Goal: Task Accomplishment & Management: Use online tool/utility

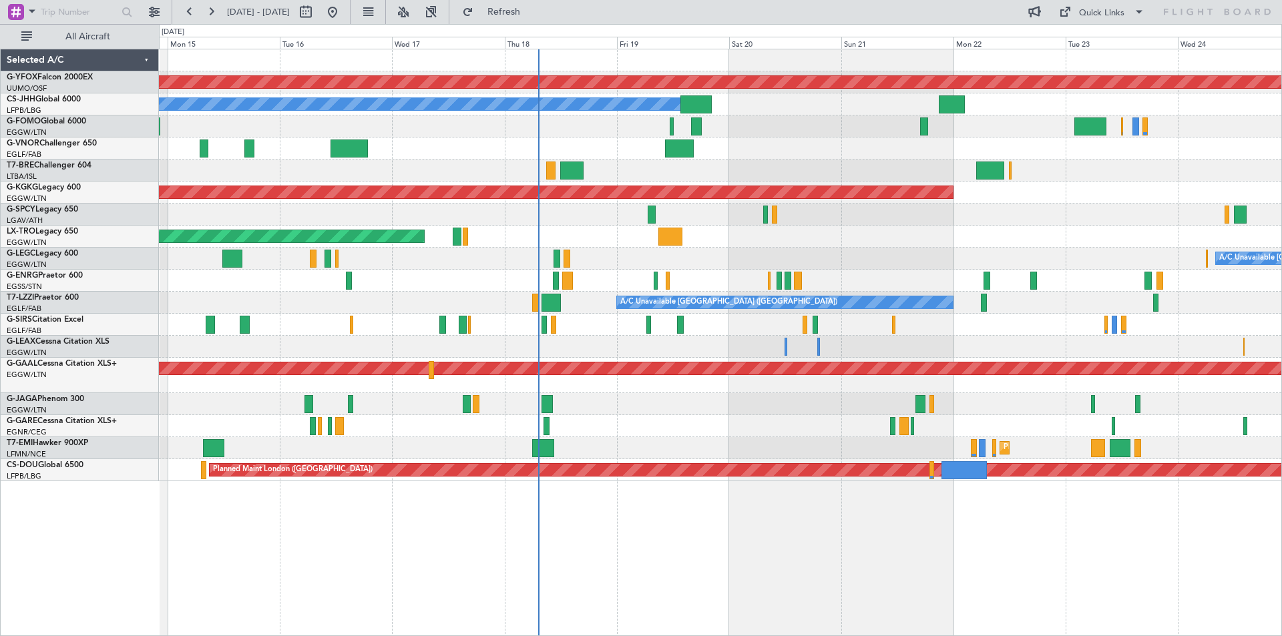
click at [654, 175] on div at bounding box center [720, 171] width 1122 height 22
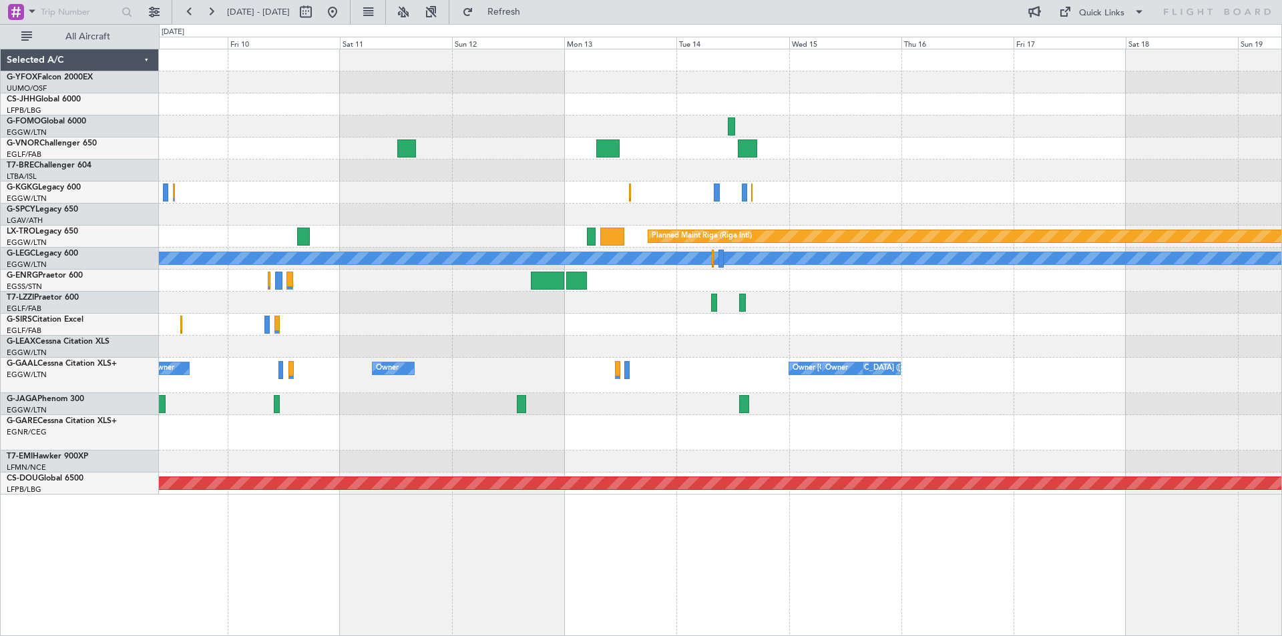
click at [0, 266] on html "[DATE] - [DATE] Refresh Quick Links All Aircraft Planned Maint [GEOGRAPHIC_DATA…" at bounding box center [641, 318] width 1282 height 636
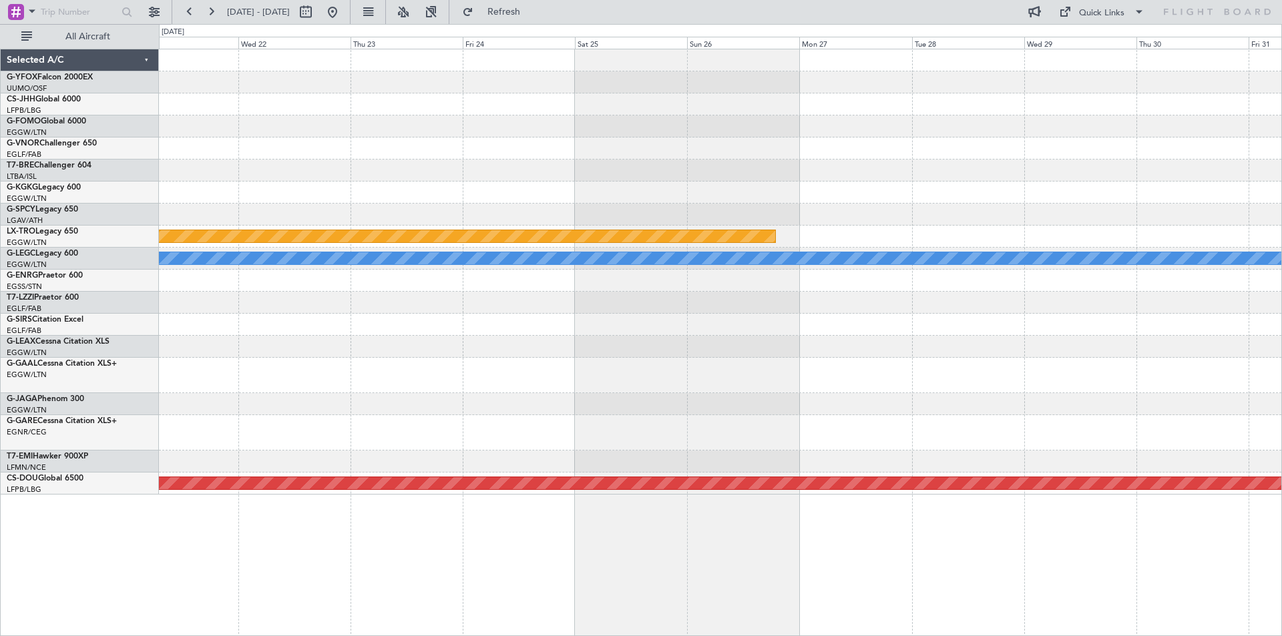
click at [0, 256] on html "[DATE] - [DATE] Refresh Quick Links All Aircraft Planned Maint [GEOGRAPHIC_DATA…" at bounding box center [641, 318] width 1282 height 636
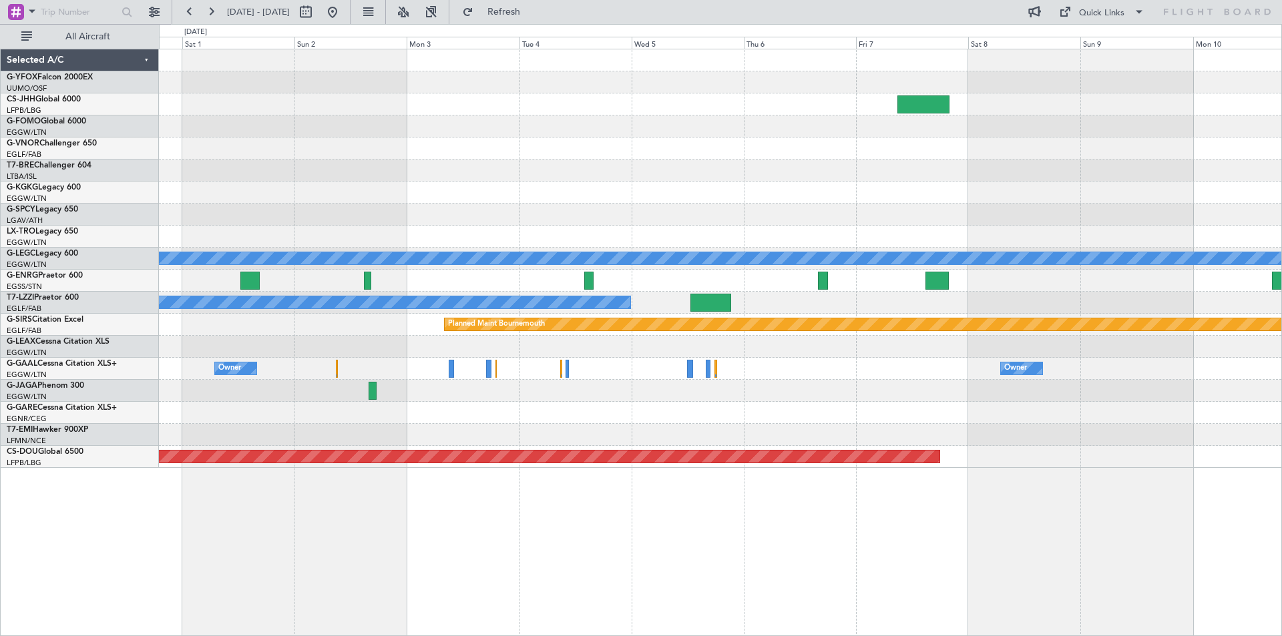
click at [803, 335] on div "Planned Maint Bournemouth Planned Maint [GEOGRAPHIC_DATA]" at bounding box center [720, 325] width 1122 height 22
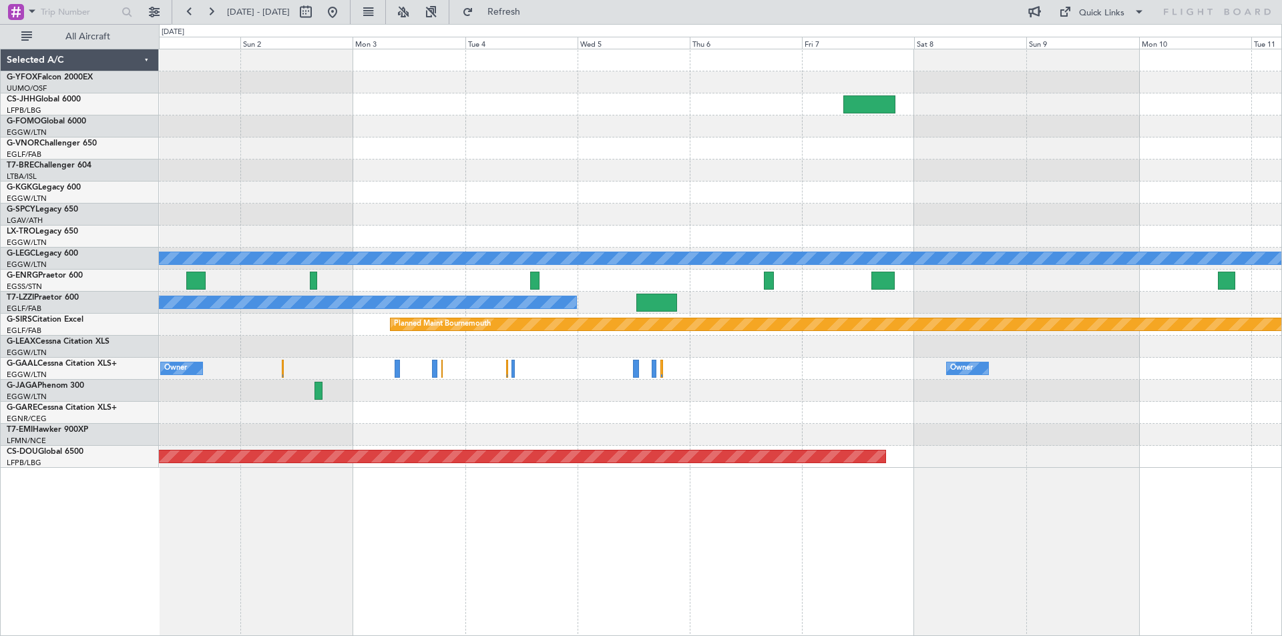
click at [294, 296] on div "A/C Unavailable [GEOGRAPHIC_DATA] ([GEOGRAPHIC_DATA]) A/C Unavailable [GEOGRAPH…" at bounding box center [720, 258] width 1122 height 419
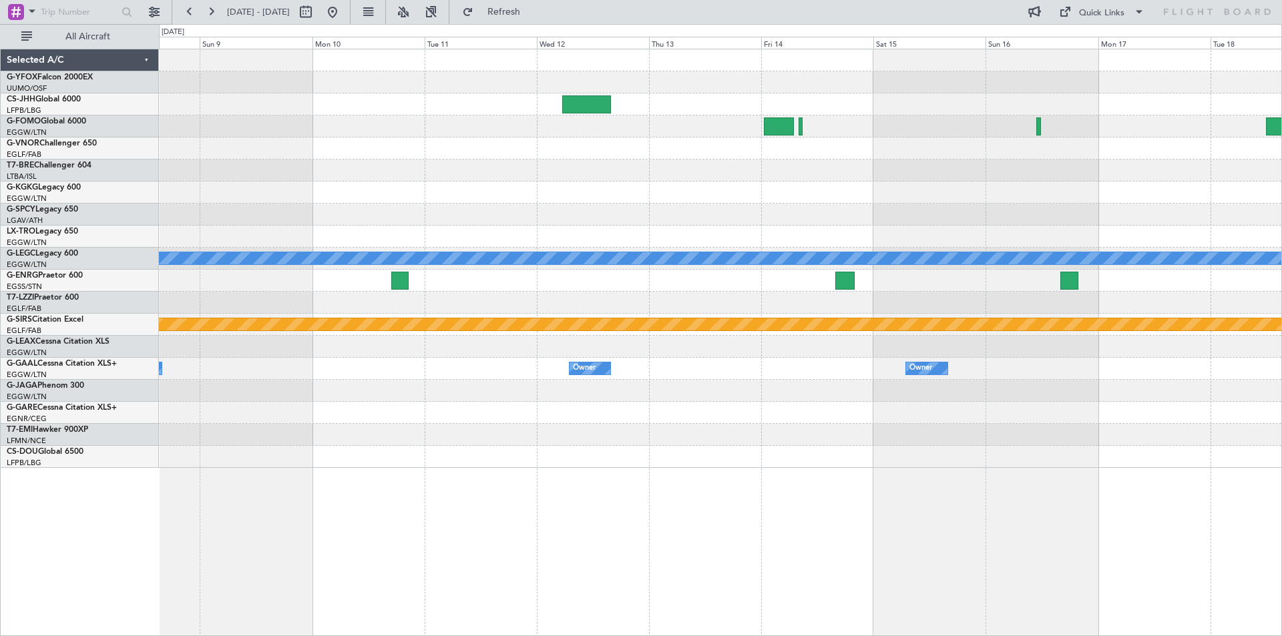
click at [207, 304] on div "A/C Unavailable [GEOGRAPHIC_DATA] ([GEOGRAPHIC_DATA]) Planned Maint [GEOGRAPHIC…" at bounding box center [720, 258] width 1122 height 419
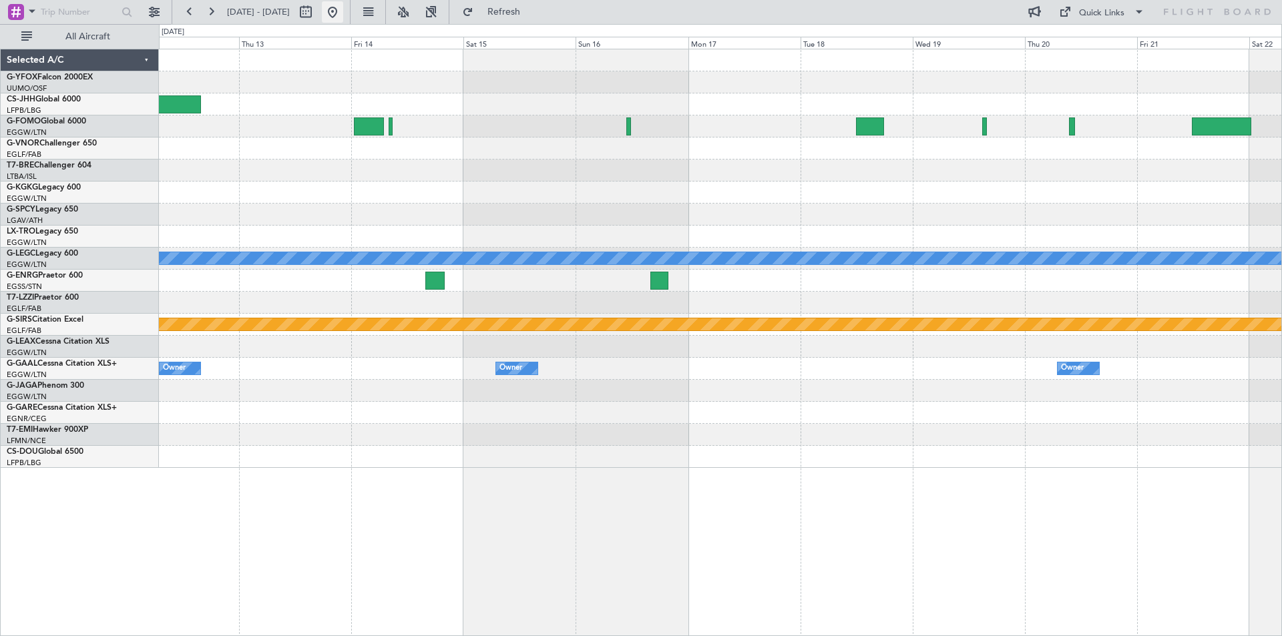
click at [343, 10] on button at bounding box center [332, 11] width 21 height 21
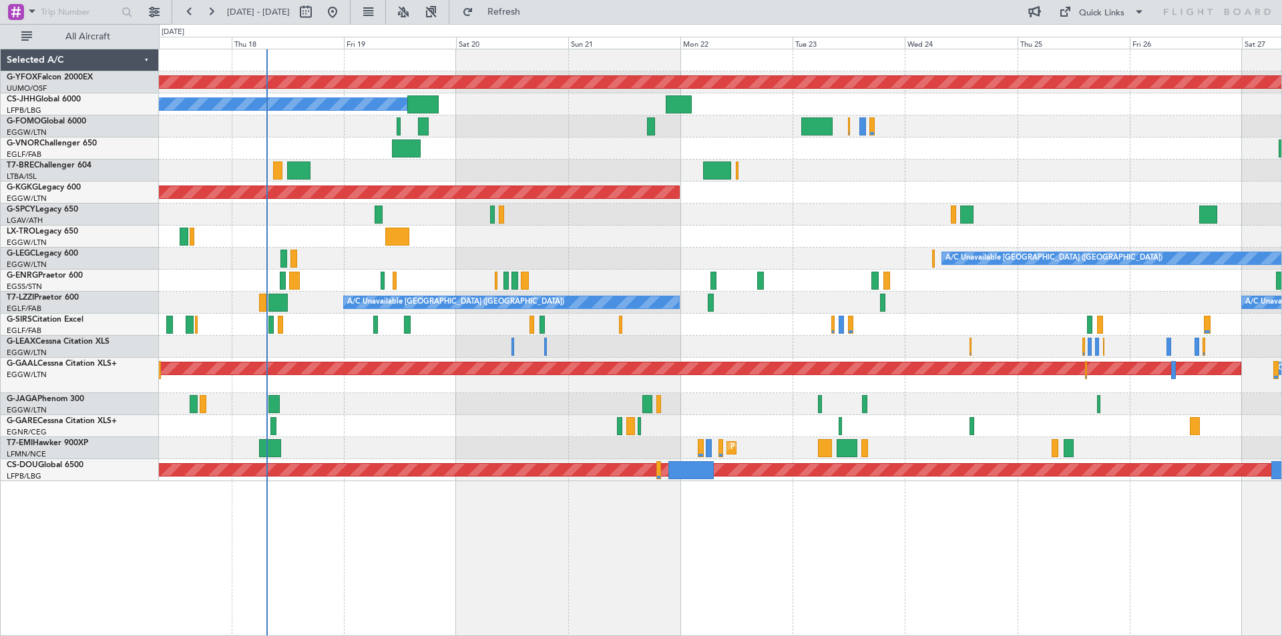
click at [881, 266] on div "AOG Maint Ostafyevo Planned Maint [GEOGRAPHIC_DATA] ([GEOGRAPHIC_DATA]) Owner A…" at bounding box center [720, 265] width 1122 height 432
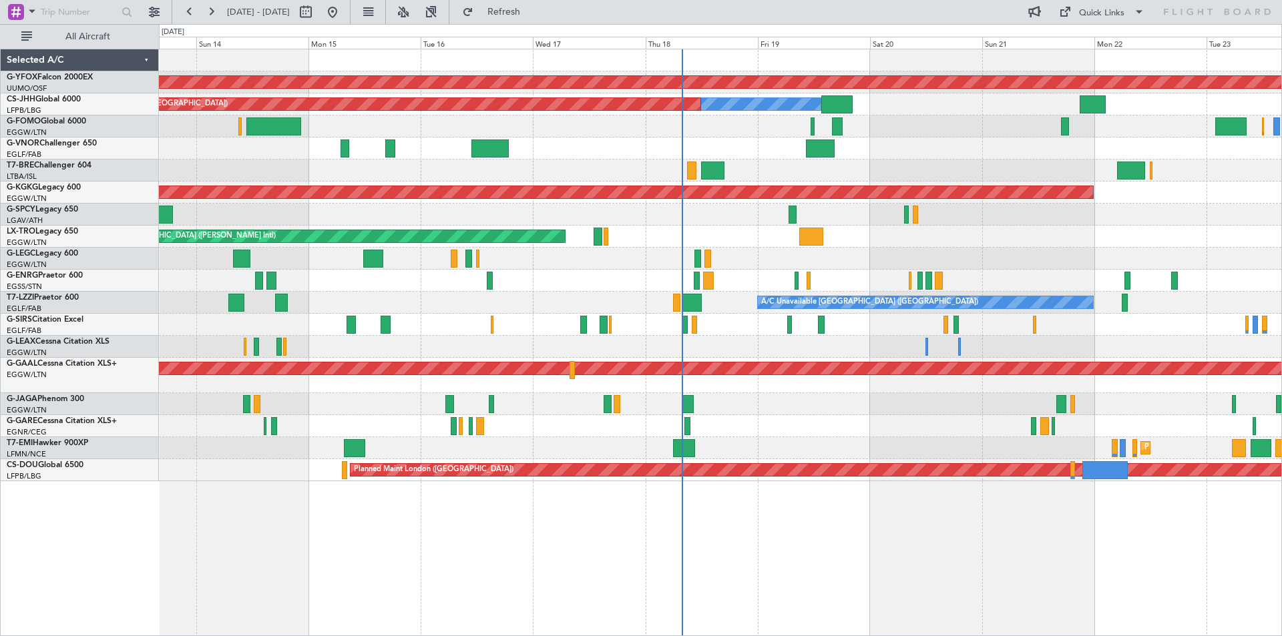
click at [715, 212] on div at bounding box center [720, 215] width 1122 height 22
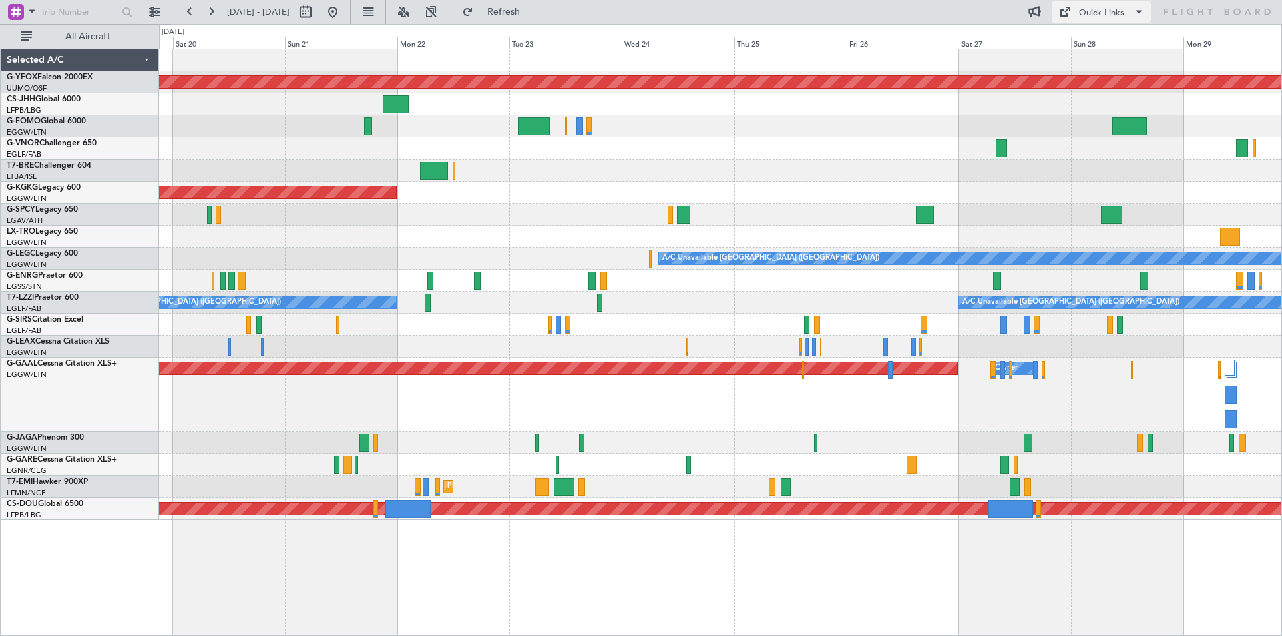
click at [1094, 18] on div "Quick Links" at bounding box center [1101, 13] width 45 height 13
click at [1094, 41] on button "Trip Builder" at bounding box center [1102, 44] width 100 height 32
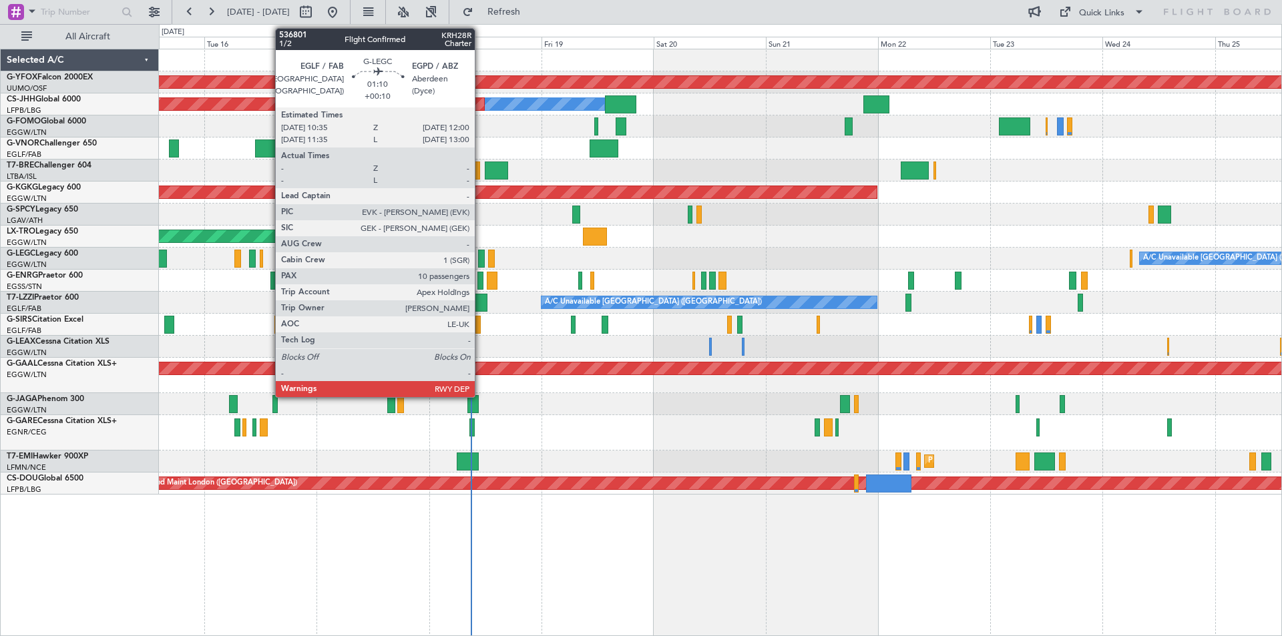
click at [481, 263] on div at bounding box center [481, 259] width 7 height 18
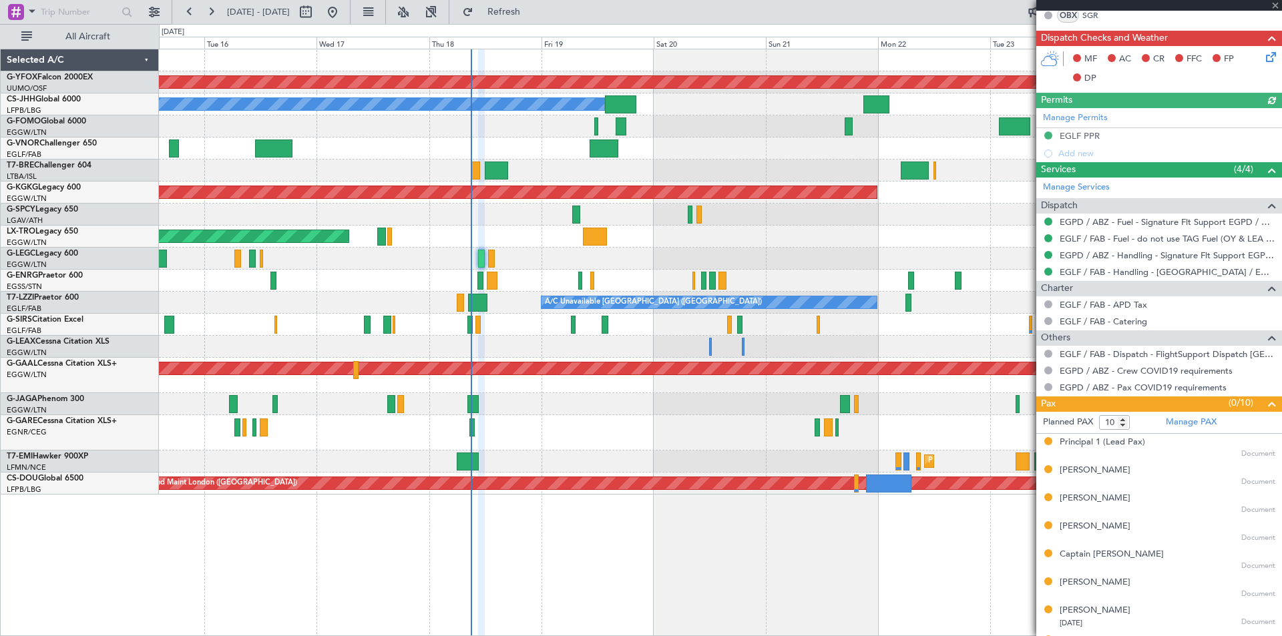
scroll to position [383, 0]
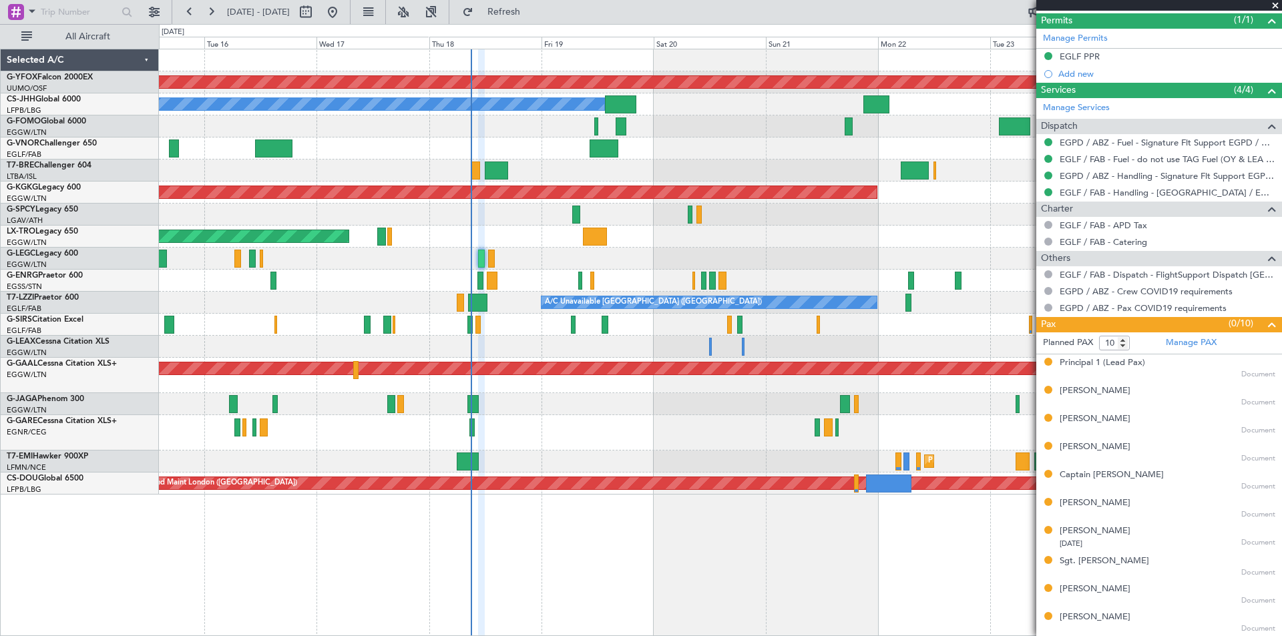
click at [1280, 7] on span at bounding box center [1274, 6] width 13 height 12
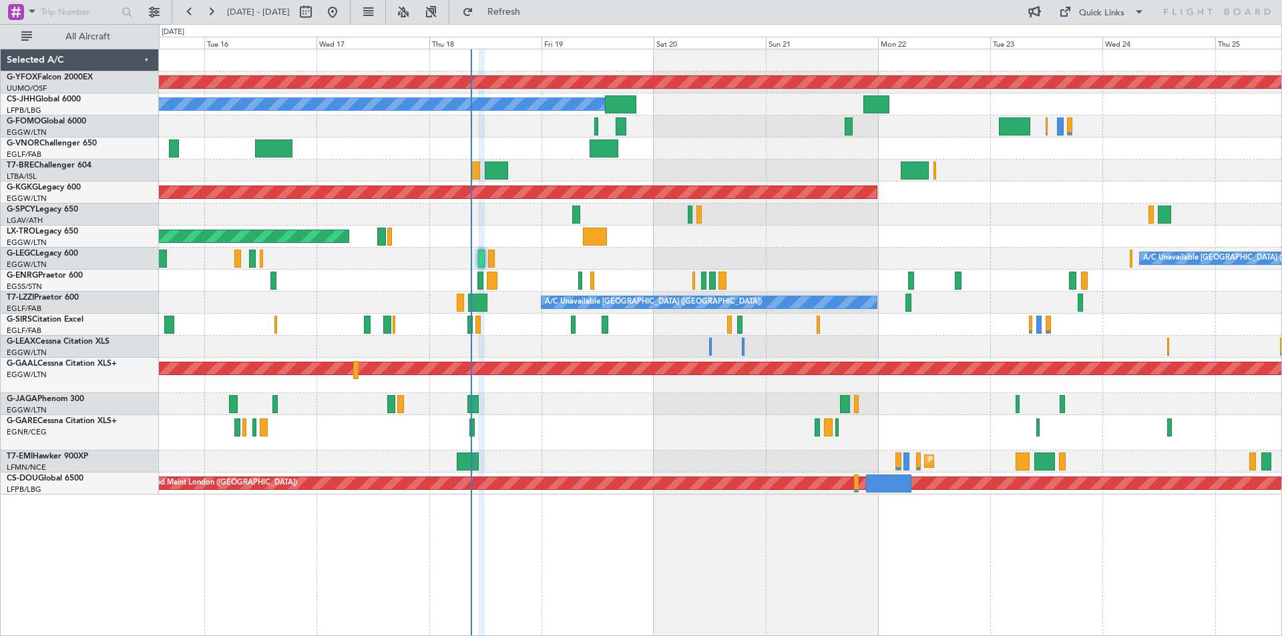
type input "0"
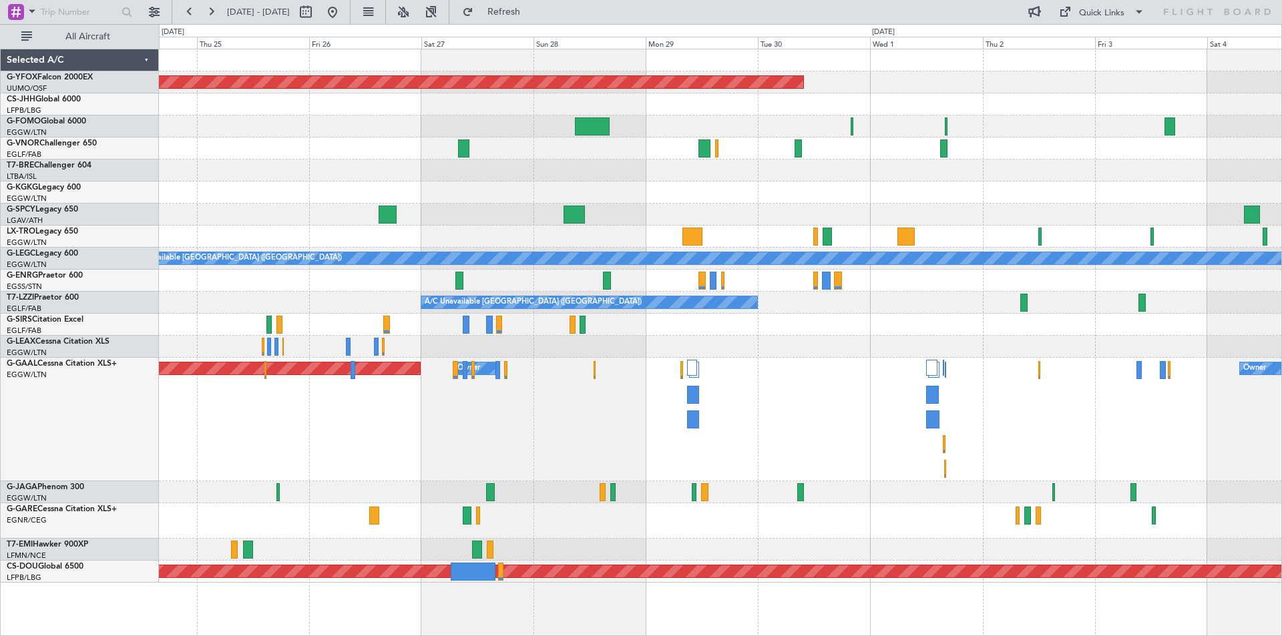
click at [631, 147] on div at bounding box center [720, 149] width 1122 height 22
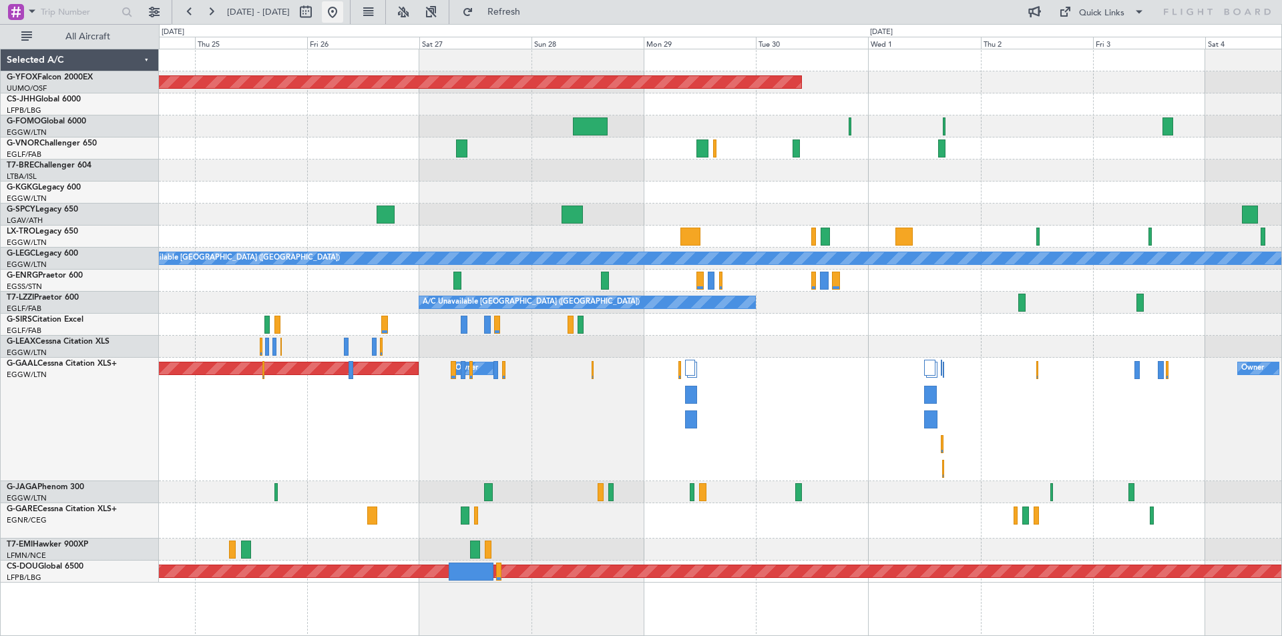
click at [343, 12] on button at bounding box center [332, 11] width 21 height 21
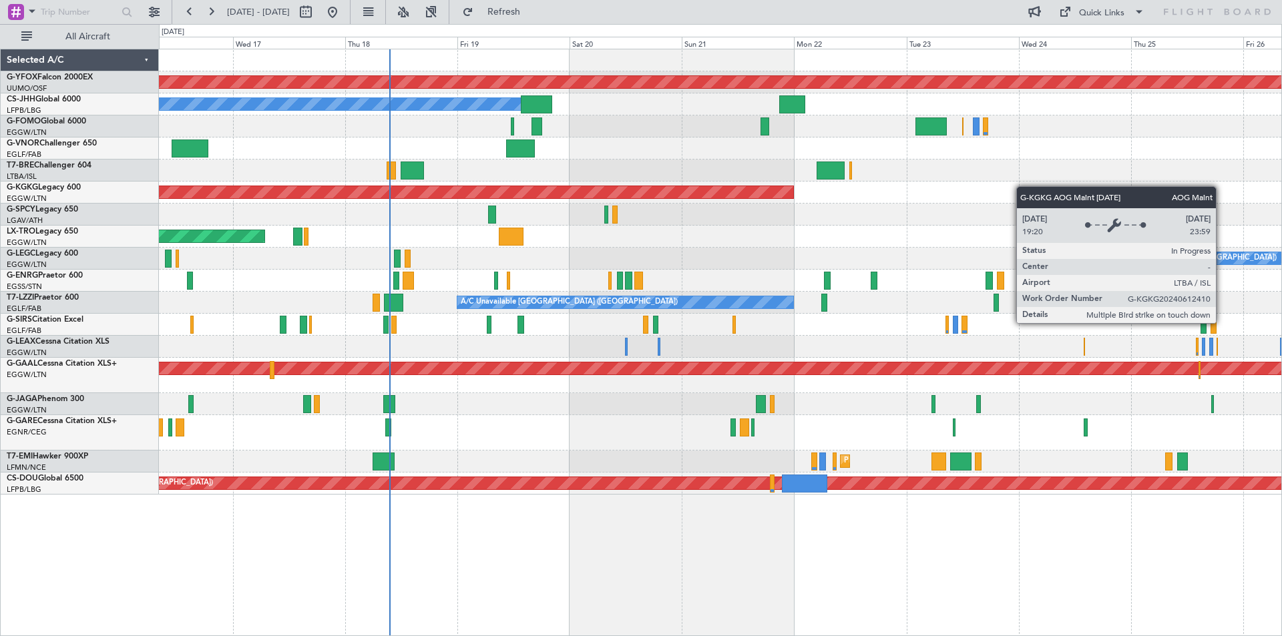
click at [692, 189] on div "AOG Maint [GEOGRAPHIC_DATA] (Ataturk)" at bounding box center [720, 193] width 1122 height 22
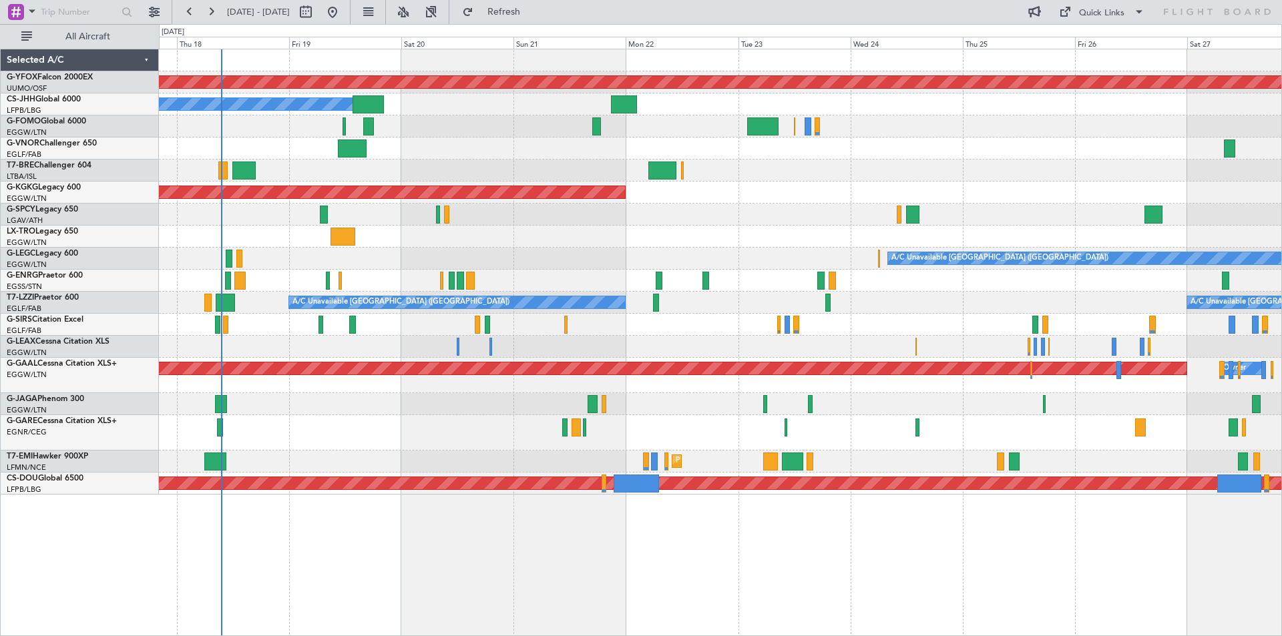
click at [732, 228] on div "AOG Maint Ostafyevo Planned Maint [GEOGRAPHIC_DATA] ([GEOGRAPHIC_DATA]) Owner A…" at bounding box center [720, 271] width 1122 height 445
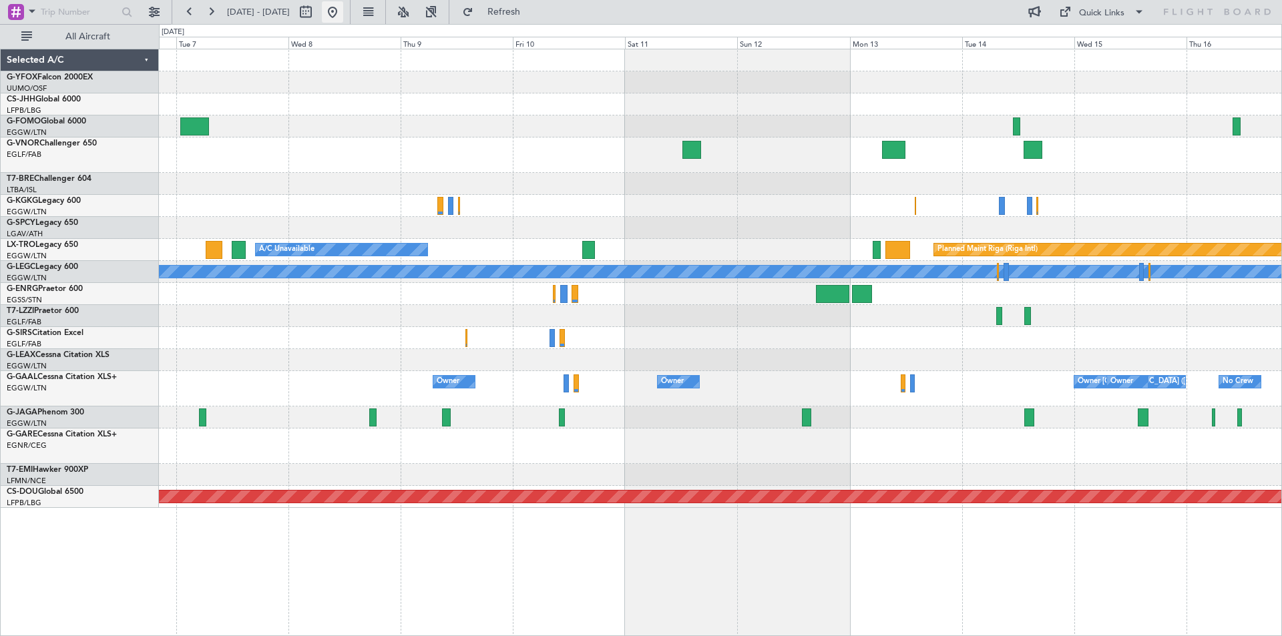
click at [343, 15] on button at bounding box center [332, 11] width 21 height 21
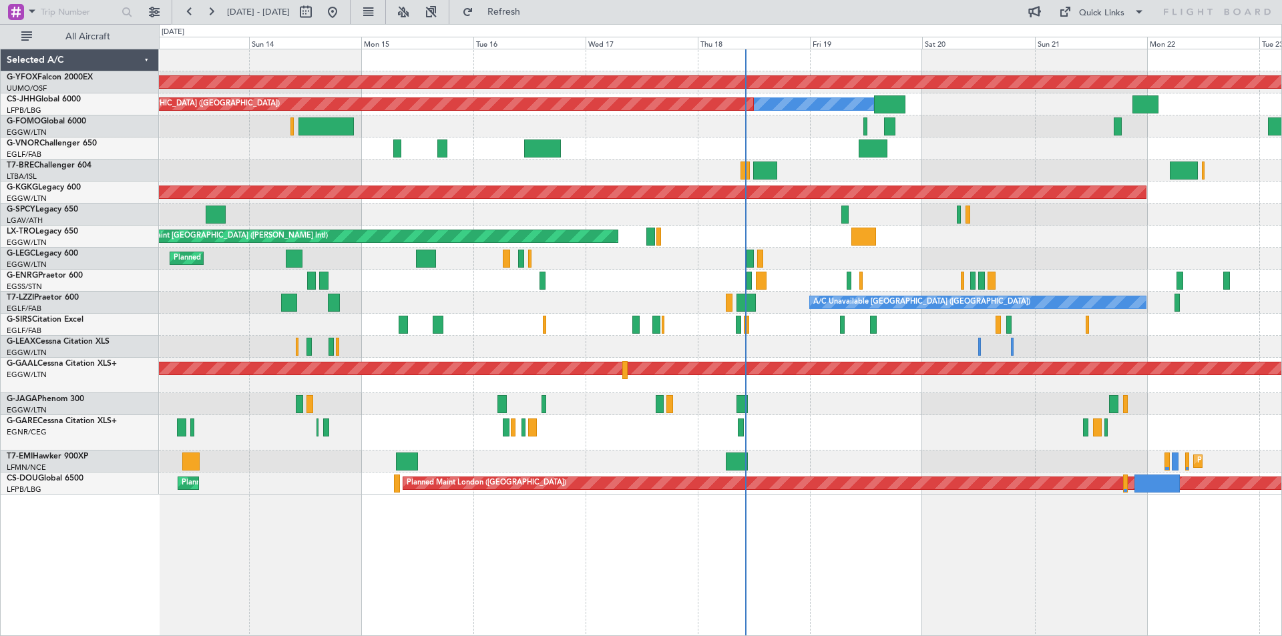
click at [734, 256] on div "Planned Maint [GEOGRAPHIC_DATA] ([GEOGRAPHIC_DATA]) Owner A/C Unavailable [GEOG…" at bounding box center [720, 259] width 1122 height 22
click at [849, 436] on div at bounding box center [720, 432] width 1122 height 35
